Goal: Information Seeking & Learning: Find specific fact

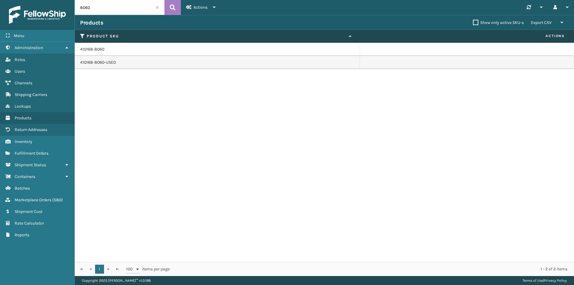
drag, startPoint x: 99, startPoint y: 8, endPoint x: 77, endPoint y: 7, distance: 21.5
click at [77, 7] on input "8060" at bounding box center [120, 7] width 90 height 15
type input "1130"
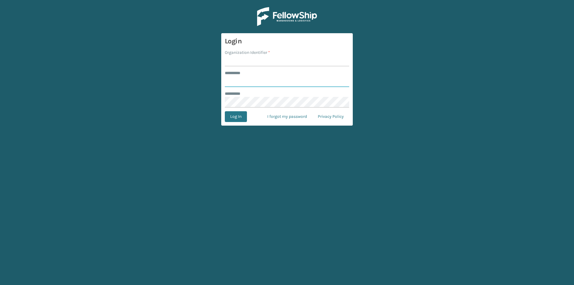
type input "****"
drag, startPoint x: 256, startPoint y: 62, endPoint x: 258, endPoint y: 67, distance: 4.7
click at [256, 62] on input "Organization Identifier *" at bounding box center [287, 61] width 124 height 11
type input "milliard"
click at [259, 61] on input "milliard" at bounding box center [287, 61] width 124 height 11
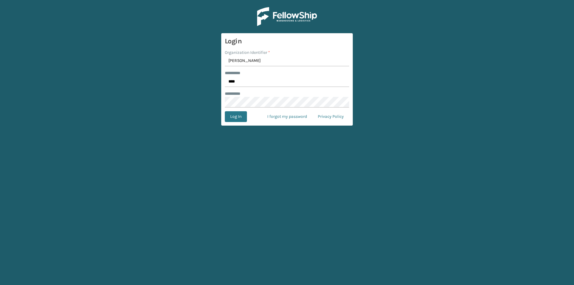
drag, startPoint x: 259, startPoint y: 61, endPoint x: 156, endPoint y: 68, distance: 103.4
click at [156, 68] on main "Login Organization Identifier * milliard ******** * **** ******** * Log In I fo…" at bounding box center [287, 142] width 574 height 285
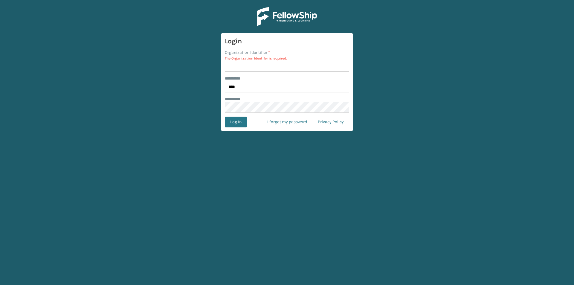
drag, startPoint x: 228, startPoint y: 66, endPoint x: 224, endPoint y: 64, distance: 4.4
click at [222, 66] on form "Login Organization Identifier * The Organization Identifer is required. *******…" at bounding box center [287, 82] width 132 height 98
type input "foamtex"
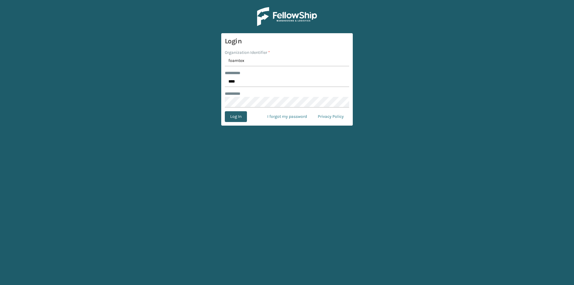
click at [246, 118] on button "Log In" at bounding box center [236, 116] width 22 height 11
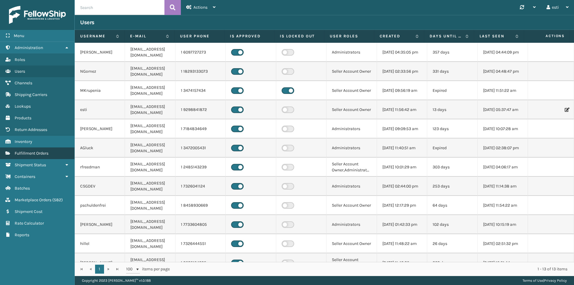
click at [31, 150] on link "Fulfillment Orders" at bounding box center [37, 153] width 74 height 12
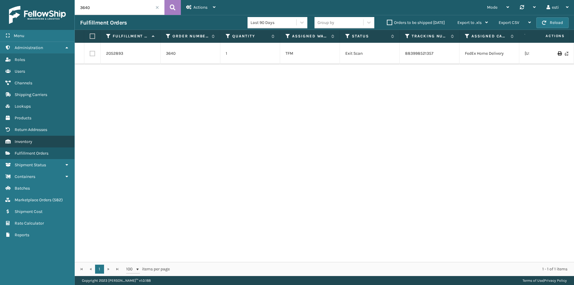
click at [44, 143] on link "Inventory" at bounding box center [37, 142] width 74 height 12
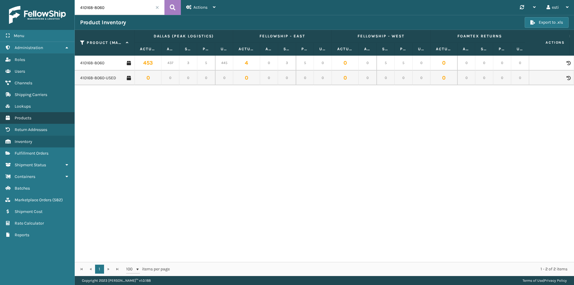
click at [46, 118] on link "Products" at bounding box center [37, 118] width 74 height 12
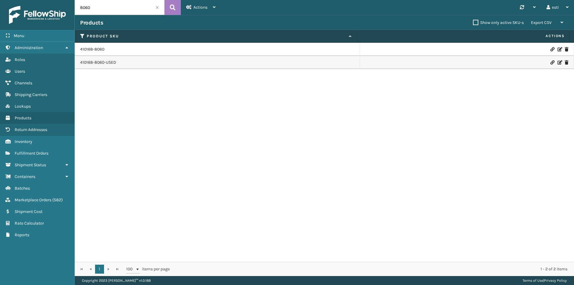
drag, startPoint x: 103, startPoint y: 7, endPoint x: 89, endPoint y: 7, distance: 14.1
click at [89, 7] on input "8060" at bounding box center [120, 7] width 90 height 15
type input "8"
type input "1130"
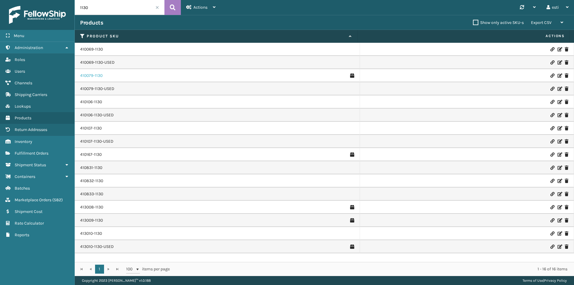
click at [95, 76] on link "410079-1130" at bounding box center [91, 76] width 22 height 6
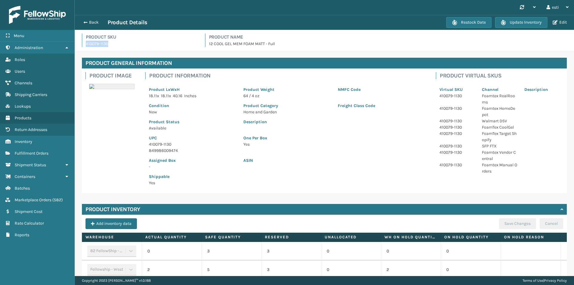
drag, startPoint x: 111, startPoint y: 45, endPoint x: 83, endPoint y: 42, distance: 27.4
click at [83, 42] on div "Product SKU 410079-1130" at bounding box center [140, 40] width 116 height 13
copy p "410079-1130"
